Goal: Information Seeking & Learning: Learn about a topic

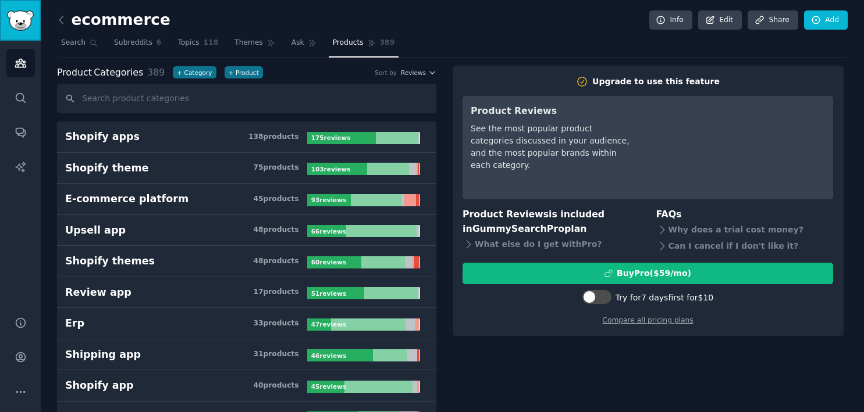
click at [23, 20] on img "Sidebar" at bounding box center [20, 20] width 27 height 20
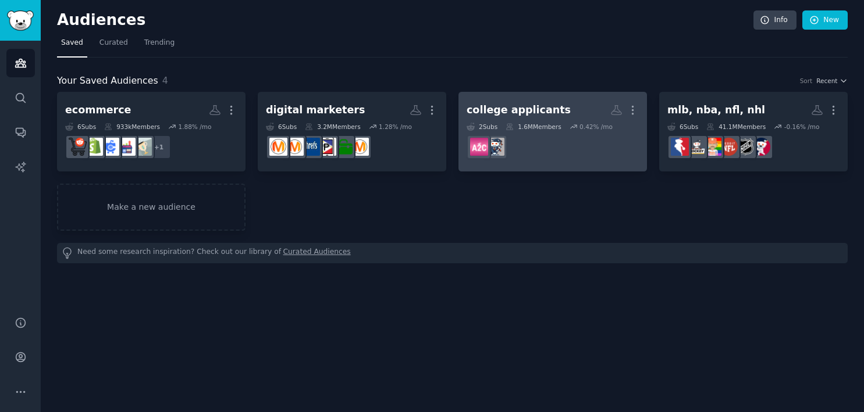
click at [544, 110] on div "college applicants" at bounding box center [518, 110] width 104 height 15
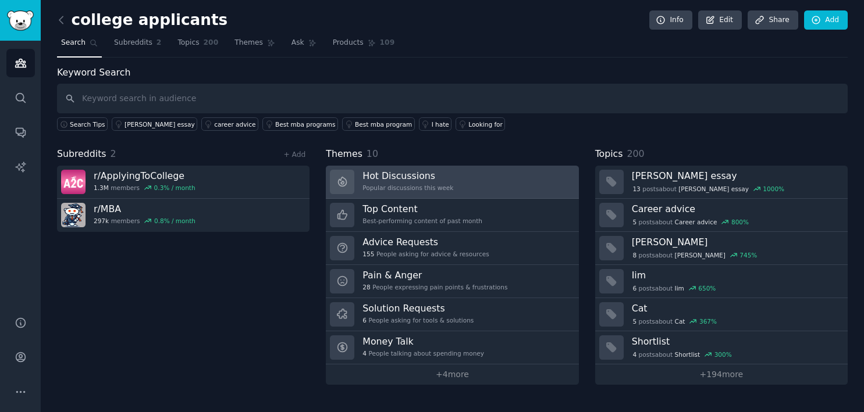
click at [377, 179] on h3 "Hot Discussions" at bounding box center [407, 176] width 91 height 12
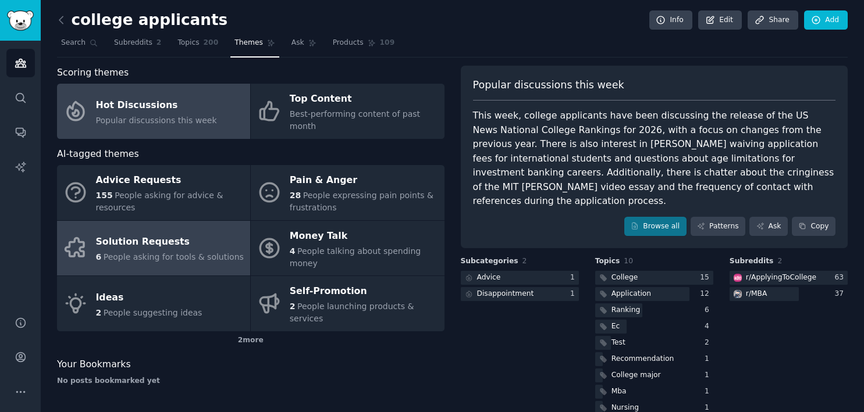
click at [179, 233] on div "Solution Requests" at bounding box center [170, 242] width 148 height 19
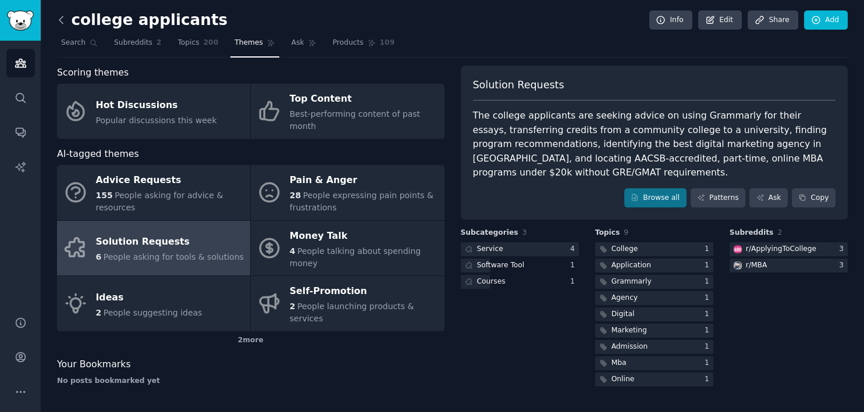
click at [58, 18] on icon at bounding box center [61, 20] width 12 height 12
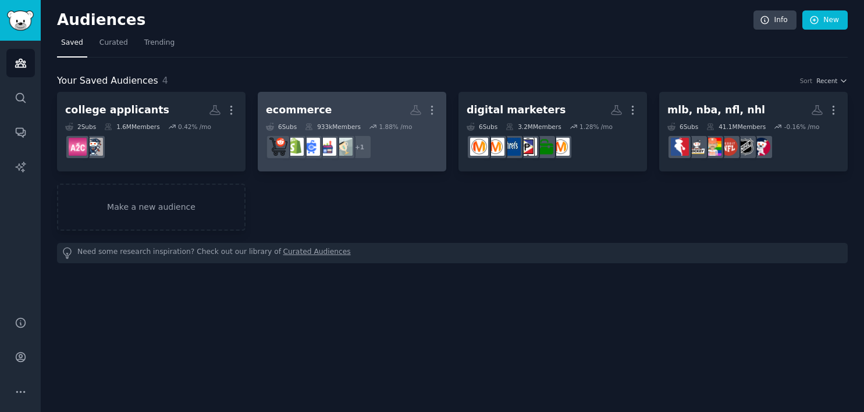
click at [319, 121] on div "ecommerce More 6 Sub s 933k Members 1.88 % /mo r/ecommerce_growth + 1" at bounding box center [352, 131] width 172 height 63
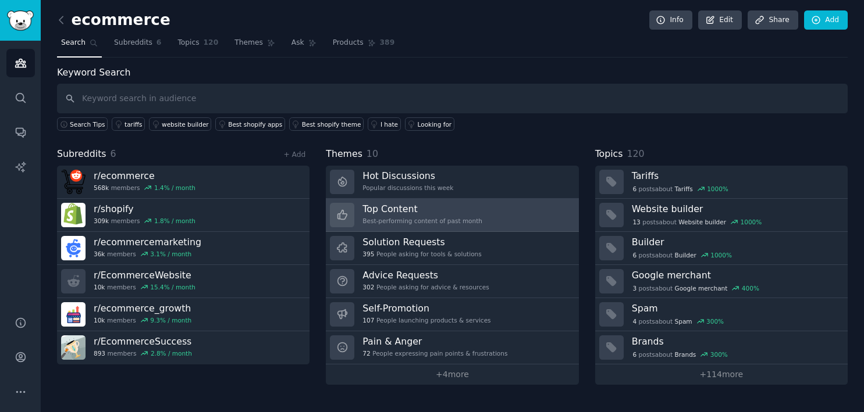
click at [369, 206] on h3 "Top Content" at bounding box center [422, 209] width 120 height 12
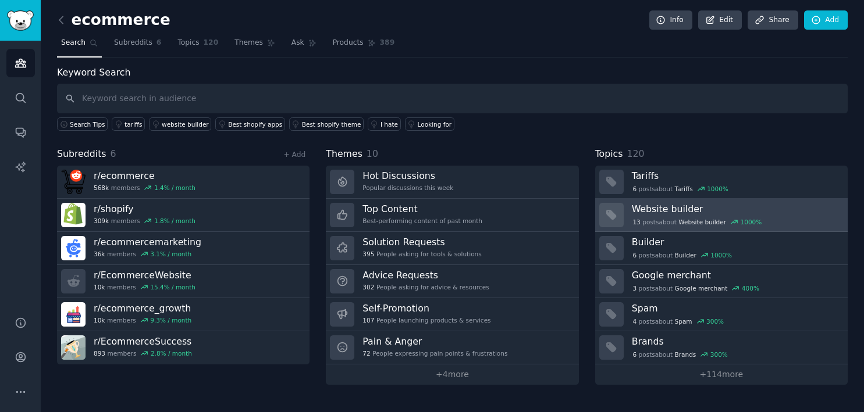
click at [645, 208] on h3 "Website builder" at bounding box center [735, 209] width 208 height 12
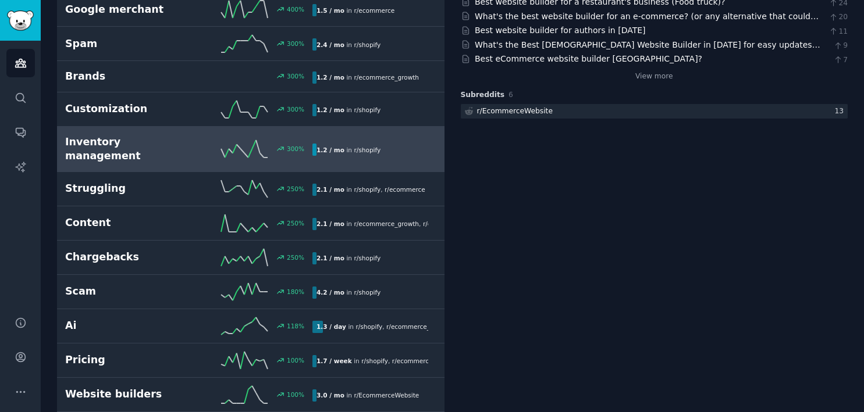
click at [206, 142] on div "300 %" at bounding box center [251, 148] width 124 height 17
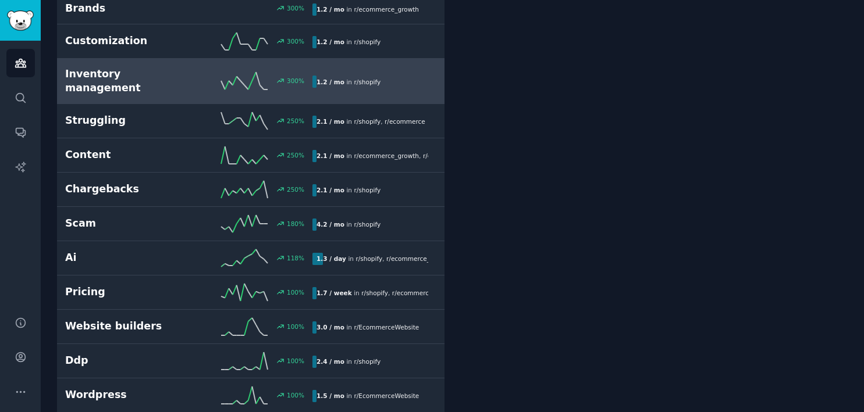
scroll to position [299, 0]
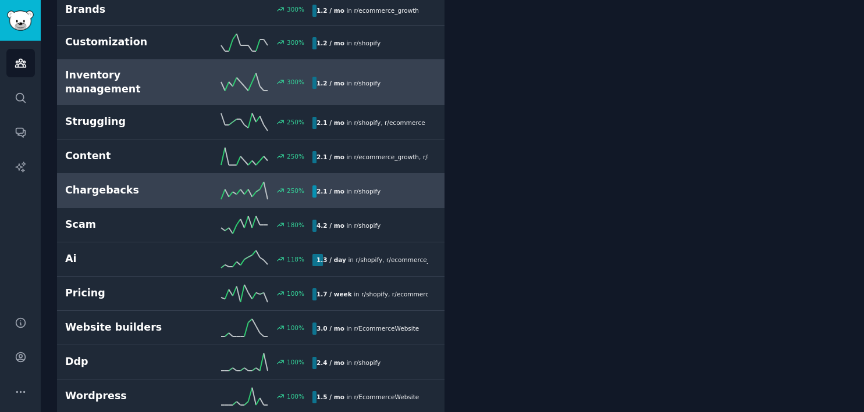
click at [138, 183] on h2 "Chargebacks" at bounding box center [127, 190] width 124 height 15
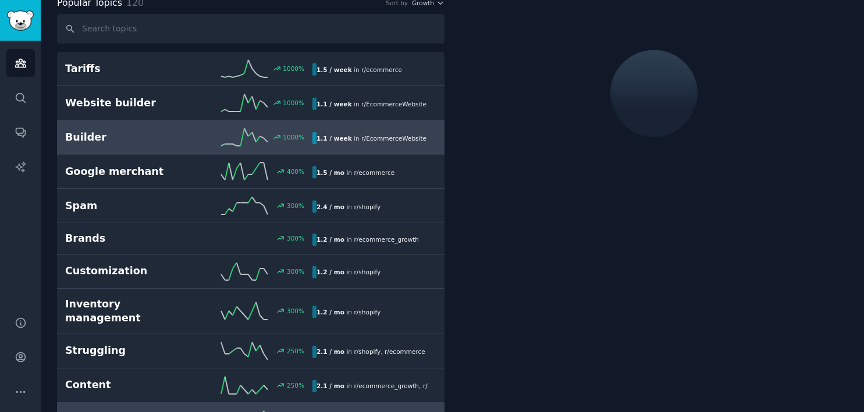
scroll to position [65, 0]
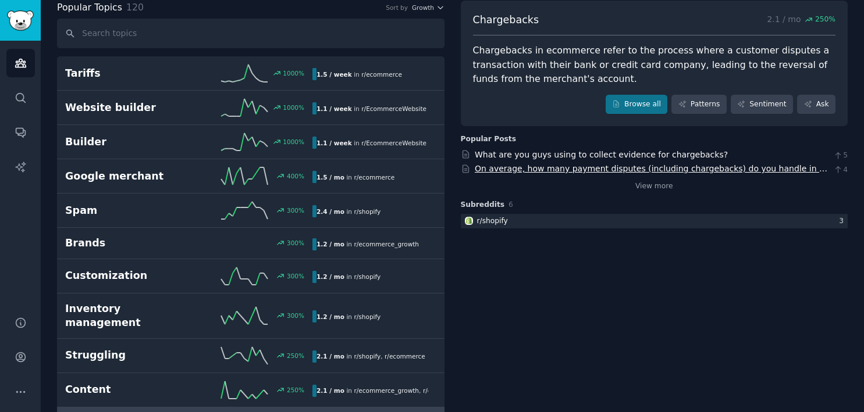
click at [535, 169] on link "On average, how many payment disputes (including chargebacks) do you handle in …" at bounding box center [650, 175] width 352 height 22
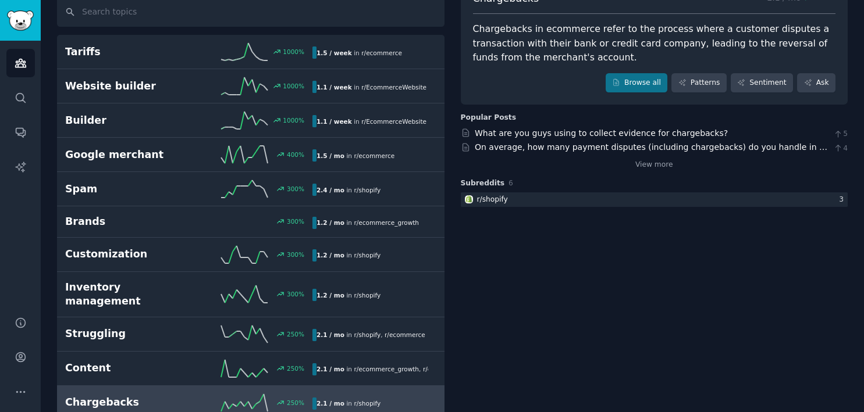
scroll to position [0, 0]
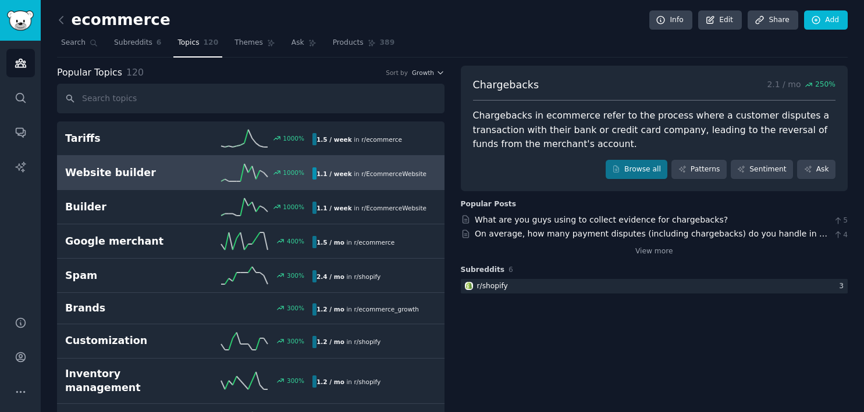
click at [125, 174] on h2 "Website builder" at bounding box center [127, 173] width 124 height 15
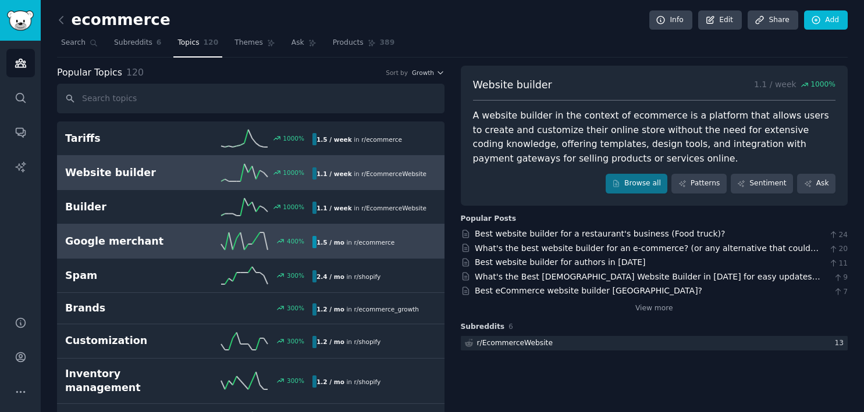
click at [113, 231] on link "Google merchant 400 % 1.5 / mo in r/ ecommerce" at bounding box center [250, 241] width 387 height 34
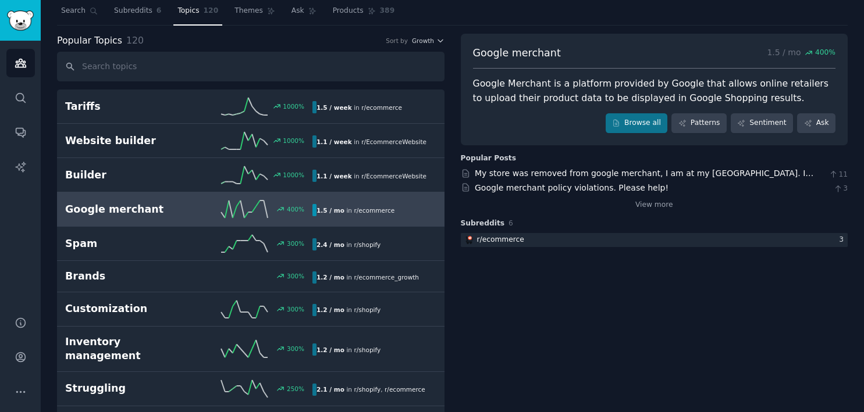
scroll to position [34, 0]
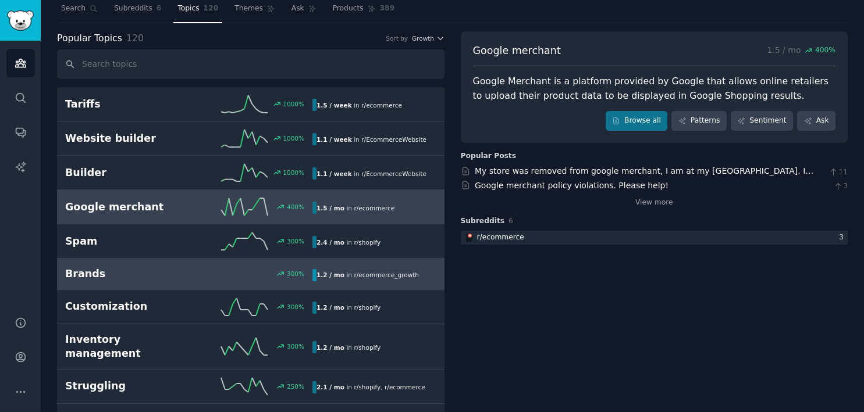
click at [98, 274] on h2 "Brands" at bounding box center [127, 274] width 124 height 15
